Goal: Information Seeking & Learning: Learn about a topic

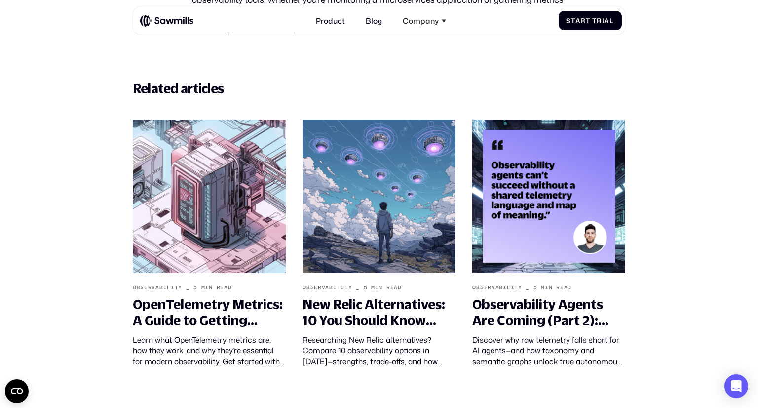
scroll to position [4015, 0]
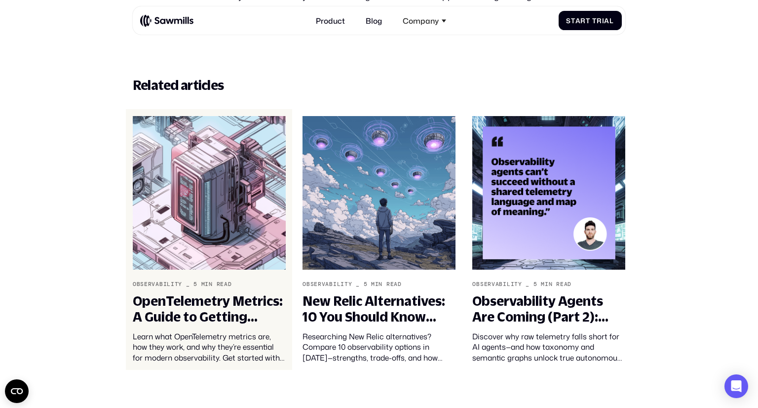
click at [225, 308] on div "OpenTelemetry Metrics: A Guide to Getting Started" at bounding box center [209, 308] width 153 height 31
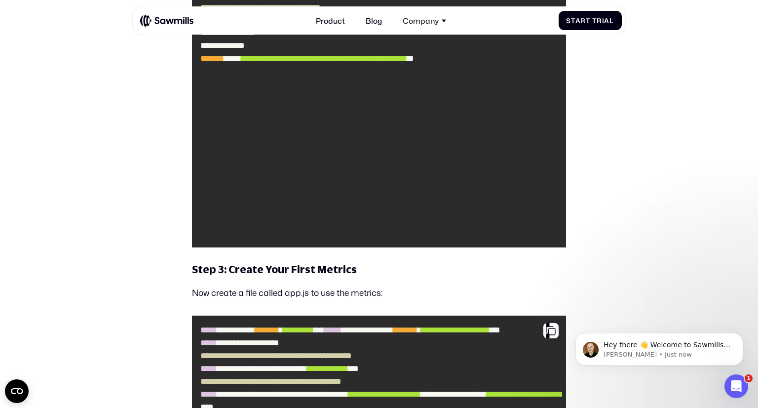
scroll to position [4160, 0]
